Goal: Navigation & Orientation: Go to known website

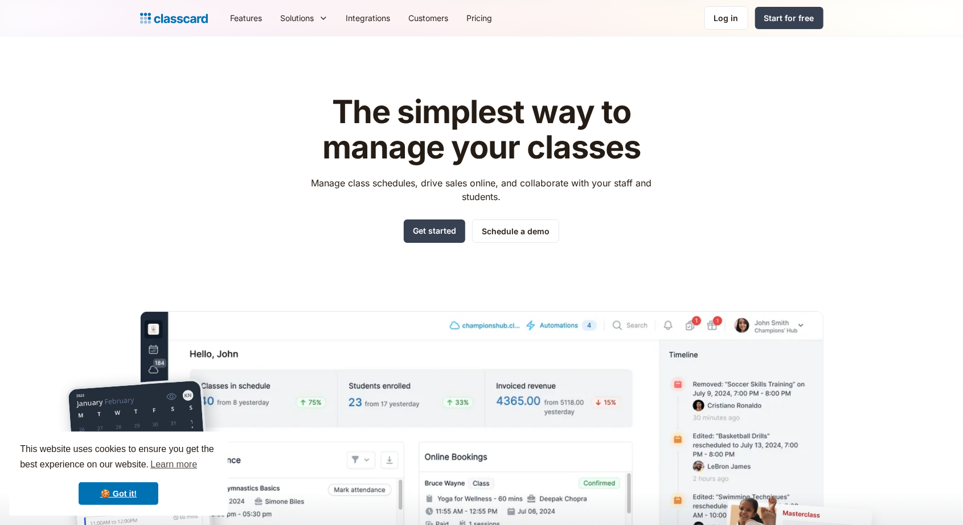
click at [730, 21] on div "Log in" at bounding box center [726, 18] width 24 height 12
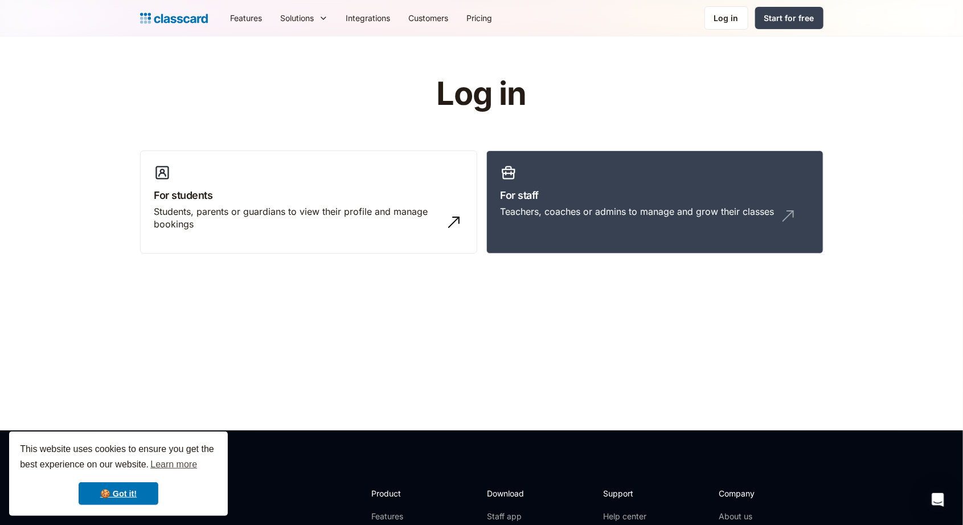
click at [505, 209] on div "Teachers, coaches or admins to manage and grow their classes" at bounding box center [638, 211] width 274 height 13
click at [113, 496] on link "🍪 Got it!" at bounding box center [119, 493] width 80 height 23
